Goal: Transaction & Acquisition: Purchase product/service

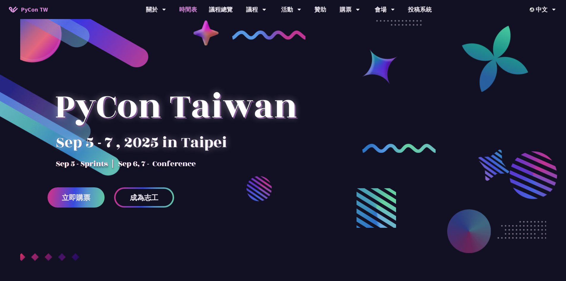
click at [177, 8] on link "時間表" at bounding box center [188, 9] width 30 height 19
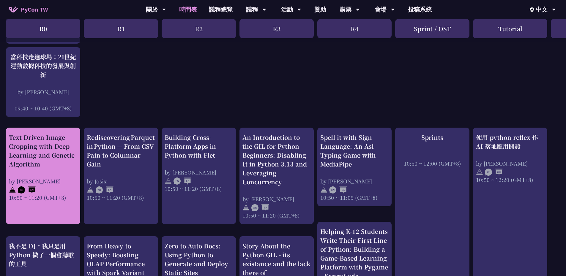
scroll to position [238, 0]
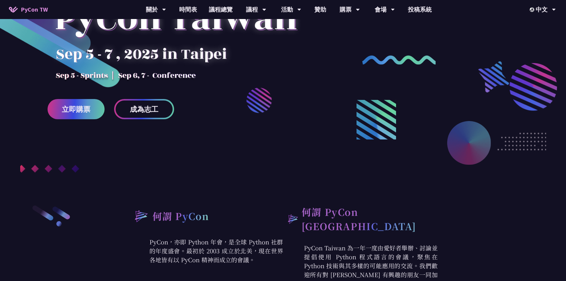
scroll to position [89, 0]
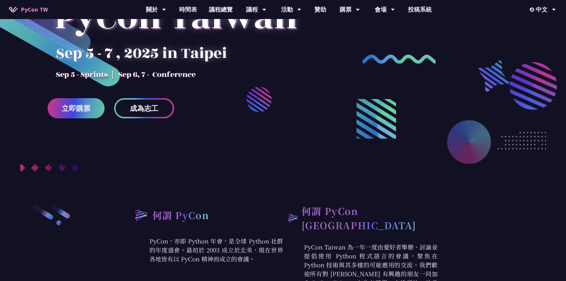
click at [146, 112] on span "成為志工" at bounding box center [144, 108] width 29 height 7
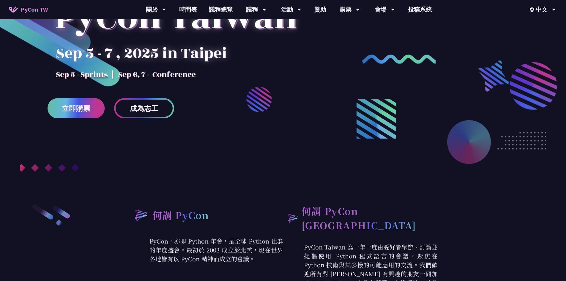
click at [85, 112] on span "立即購票" at bounding box center [76, 108] width 29 height 7
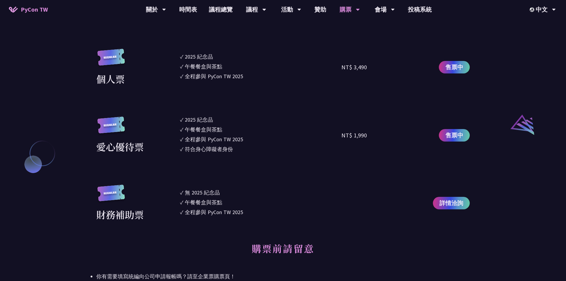
scroll to position [624, 0]
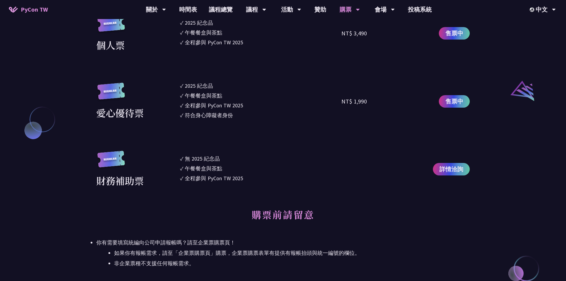
drag, startPoint x: 187, startPoint y: 96, endPoint x: 223, endPoint y: 121, distance: 43.4
click at [203, 104] on div "全程參與 PyCon TW 2025" at bounding box center [214, 105] width 58 height 8
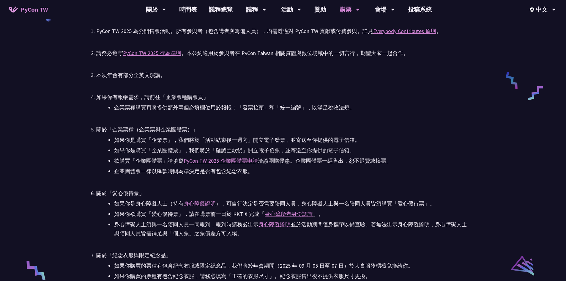
scroll to position [1069, 0]
